Goal: Find contact information: Find contact information

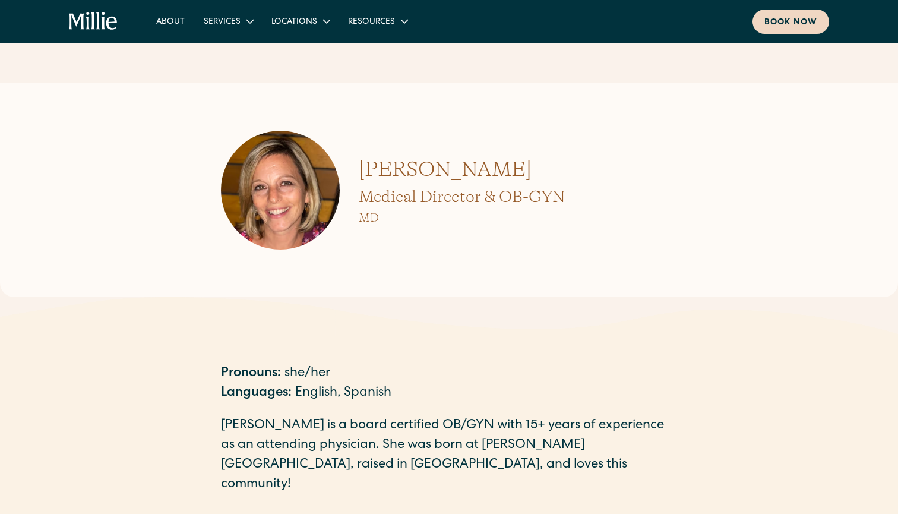
click at [789, 19] on div "Book now" at bounding box center [790, 23] width 53 height 12
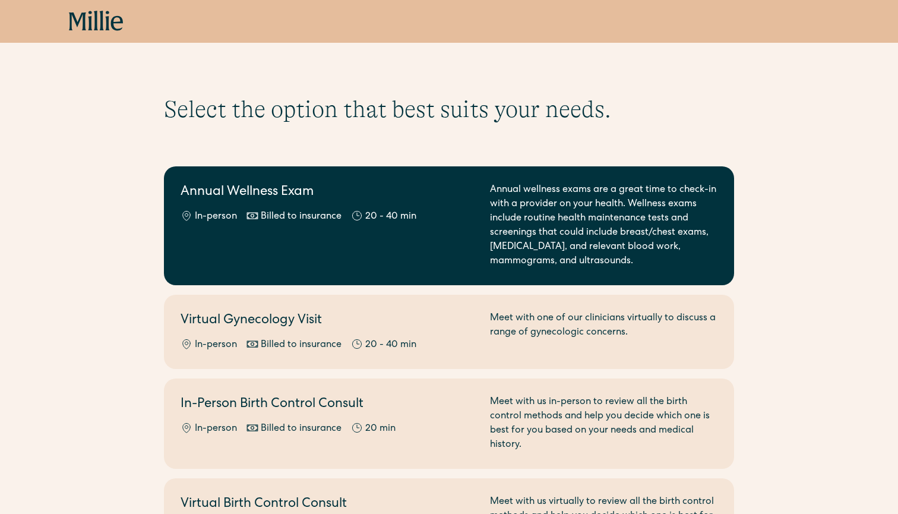
click at [400, 252] on div "Annual Wellness Exam In-person Billed to insurance 20 - 40 min" at bounding box center [328, 226] width 295 height 86
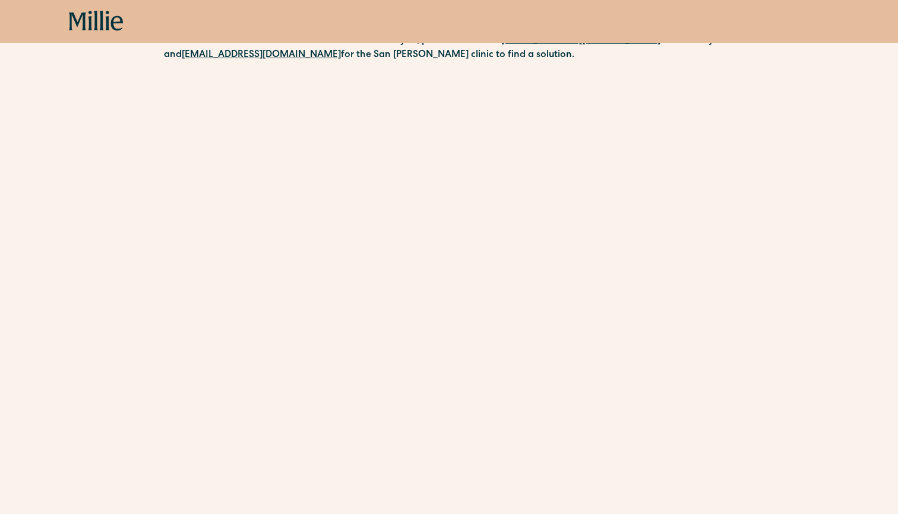
scroll to position [74, 0]
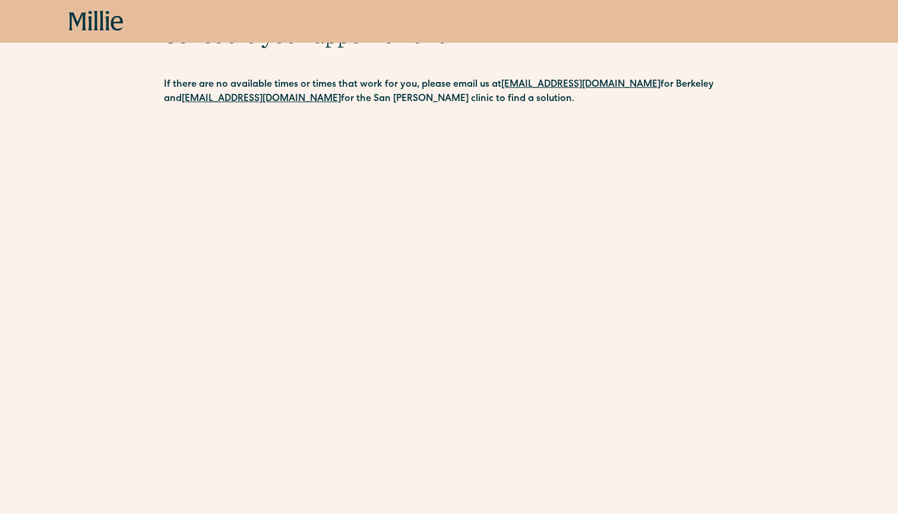
click at [100, 22] on icon at bounding box center [96, 21] width 55 height 21
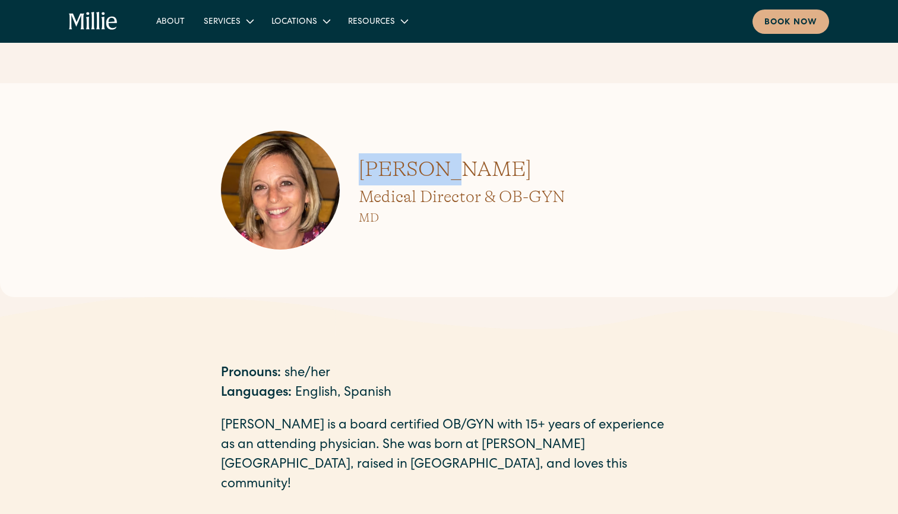
drag, startPoint x: 361, startPoint y: 168, endPoint x: 451, endPoint y: 166, distance: 90.3
click at [451, 166] on h1 "[PERSON_NAME]" at bounding box center [462, 169] width 206 height 32
copy h1 "[PERSON_NAME]"
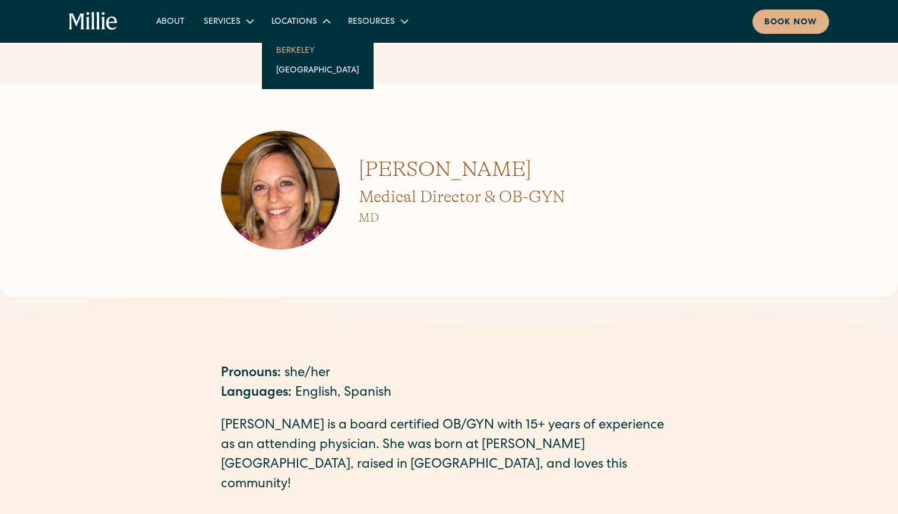
click at [304, 51] on link "Berkeley" at bounding box center [318, 50] width 102 height 20
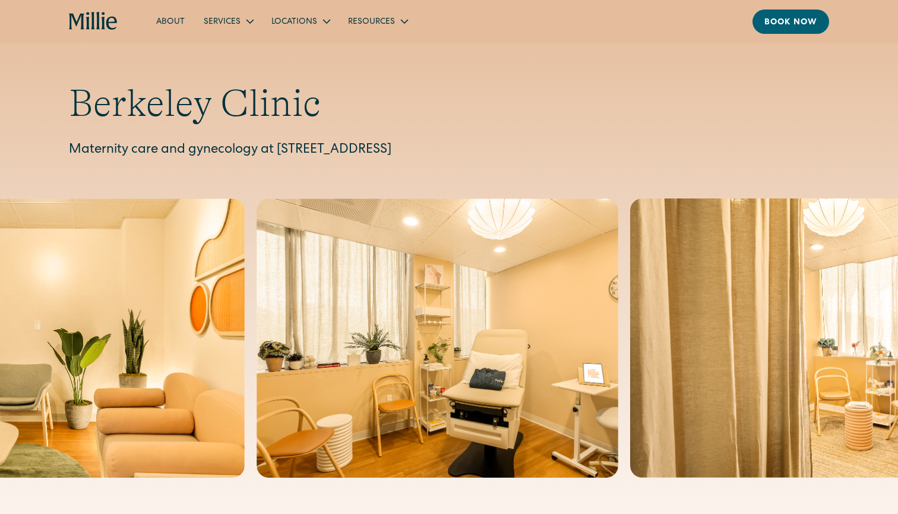
drag, startPoint x: 277, startPoint y: 151, endPoint x: 583, endPoint y: 145, distance: 306.0
click at [583, 145] on p "Maternity care and gynecology at [STREET_ADDRESS]" at bounding box center [449, 151] width 760 height 20
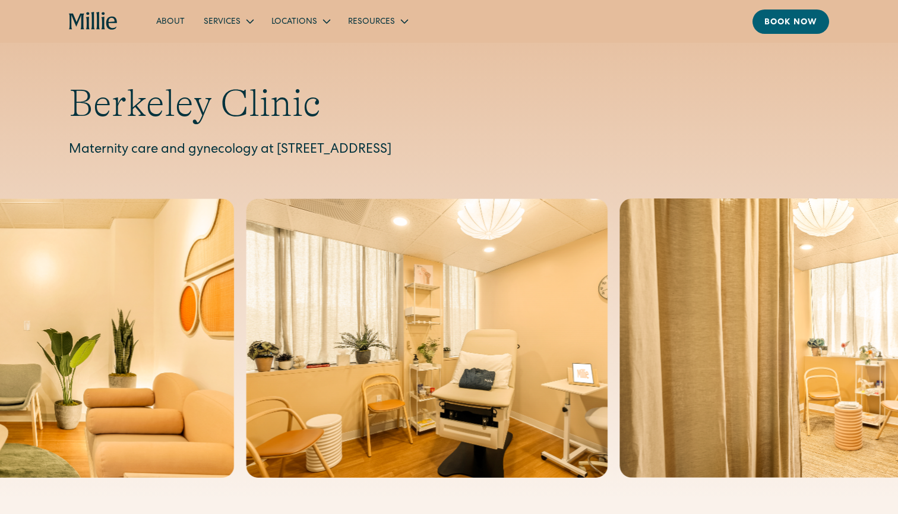
copy p "[STREET_ADDRESS]"
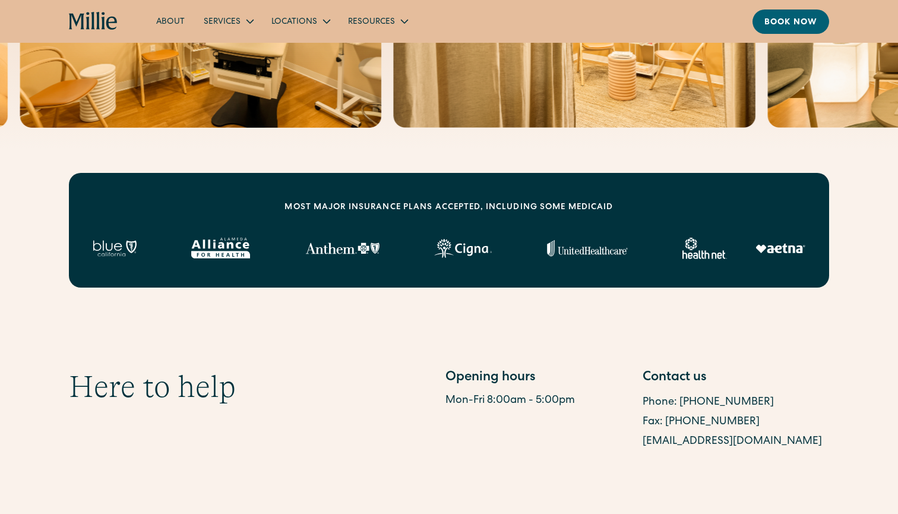
scroll to position [505, 0]
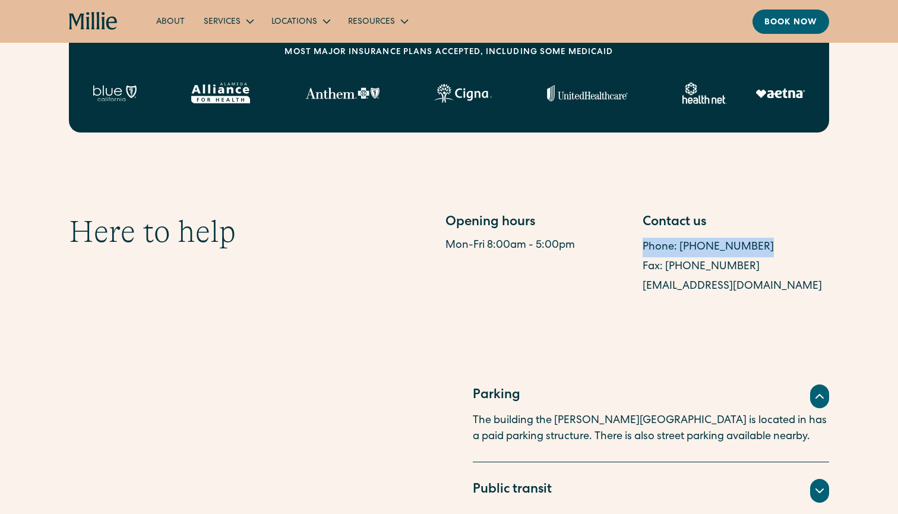
copy link "Phone: [PHONE_NUMBER]"
